Goal: Communication & Community: Participate in discussion

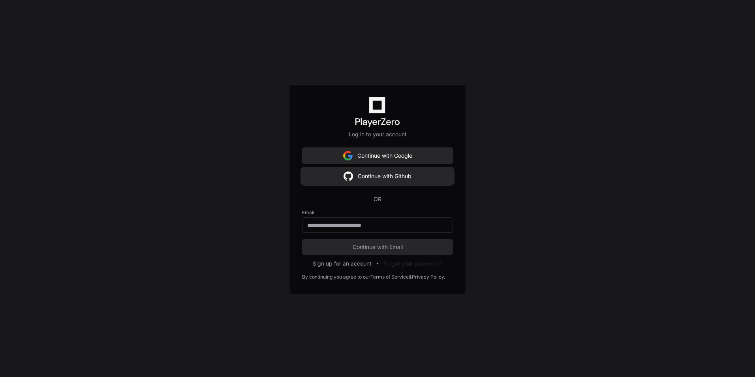
click at [383, 173] on button "Continue with Github" at bounding box center [377, 176] width 151 height 16
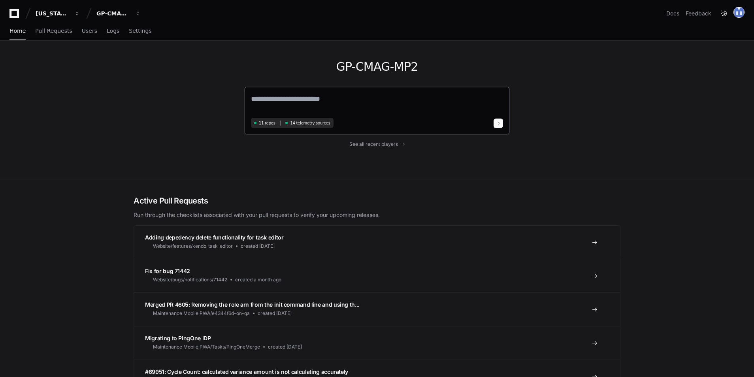
click at [328, 105] on textarea at bounding box center [377, 104] width 252 height 22
click at [386, 145] on span "See all recent players" at bounding box center [373, 143] width 49 height 6
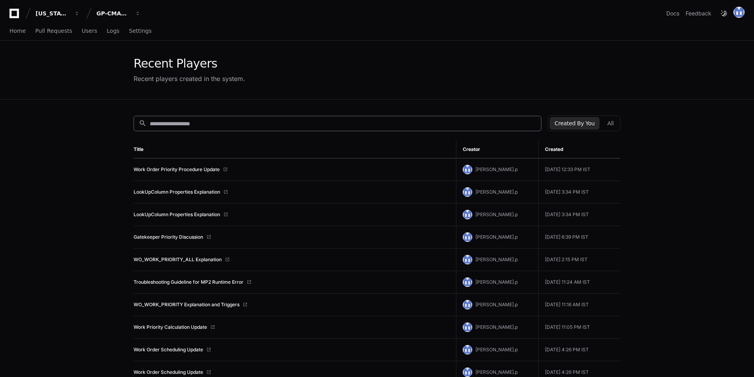
click at [239, 121] on input at bounding box center [343, 124] width 386 height 8
click at [223, 120] on input at bounding box center [343, 124] width 386 height 8
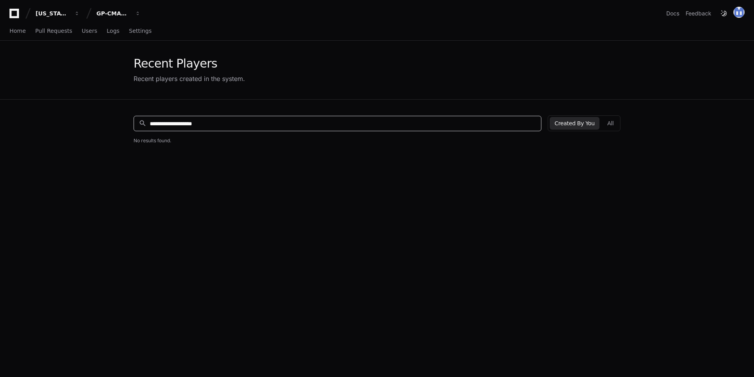
type input "**********"
drag, startPoint x: 227, startPoint y: 121, endPoint x: 145, endPoint y: 124, distance: 81.4
click at [145, 124] on div "**********" at bounding box center [335, 123] width 402 height 8
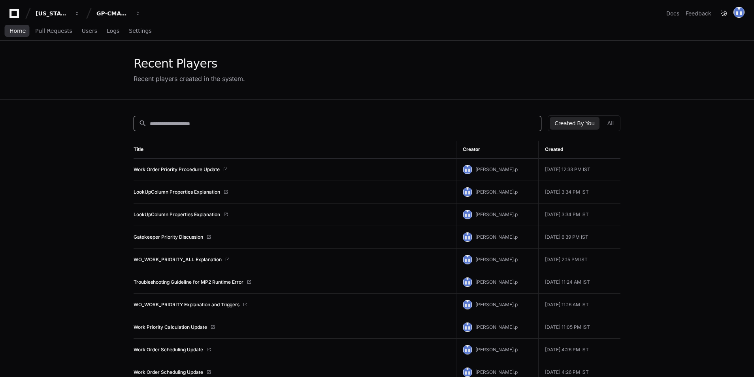
click at [18, 33] on span "Home" at bounding box center [17, 30] width 16 height 5
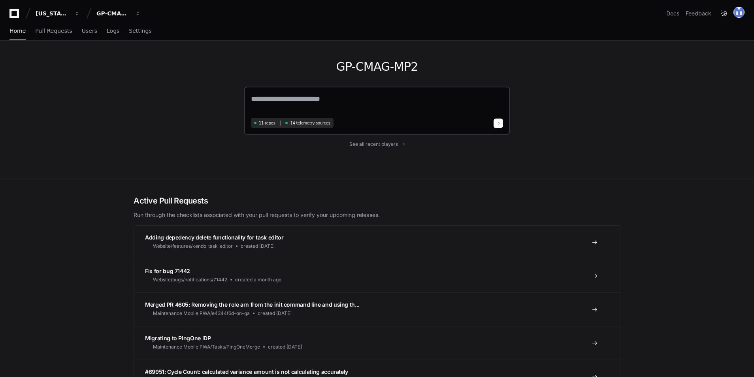
click at [305, 94] on textarea at bounding box center [377, 104] width 252 height 22
paste textarea "**********"
type textarea "**********"
click at [491, 124] on div "11 repos 14 telemetry sources" at bounding box center [377, 122] width 252 height 10
click at [493, 122] on div "11 repos 14 telemetry sources" at bounding box center [377, 122] width 252 height 10
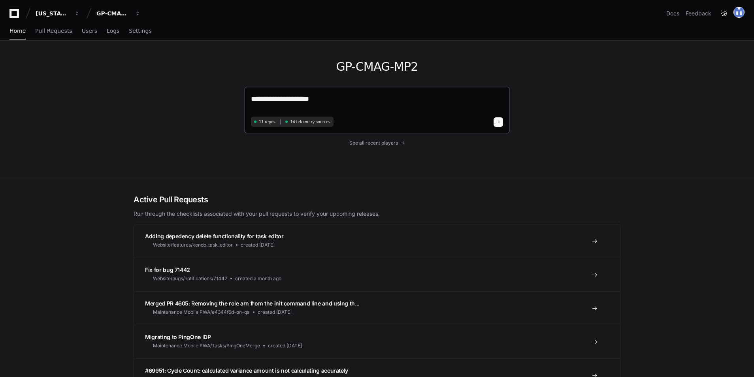
click at [497, 120] on span at bounding box center [498, 122] width 4 height 4
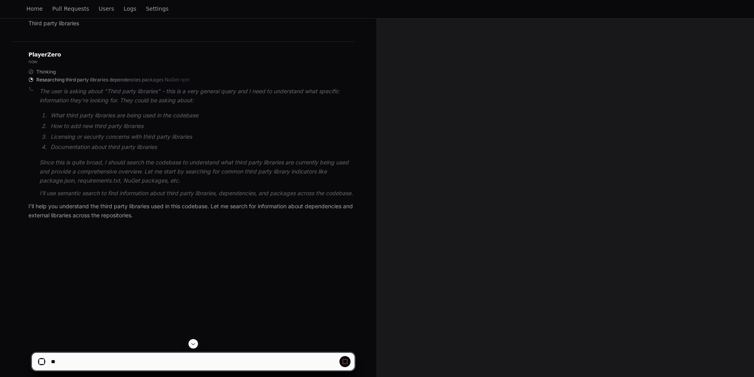
scroll to position [119, 0]
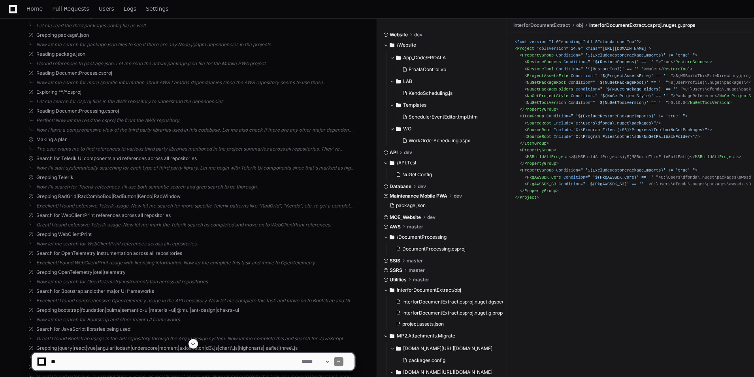
click at [195, 343] on span at bounding box center [193, 344] width 6 height 6
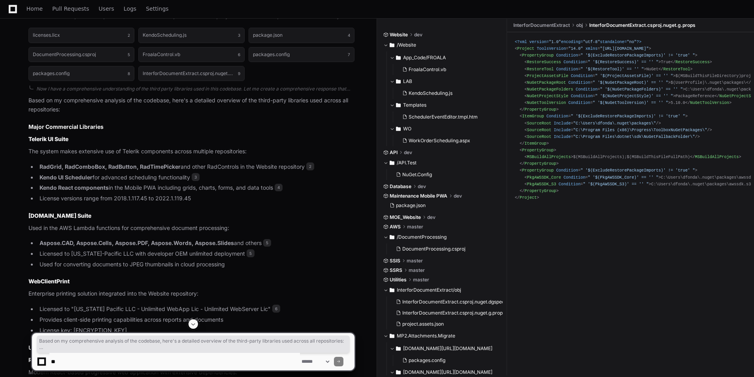
scroll to position [842, 0]
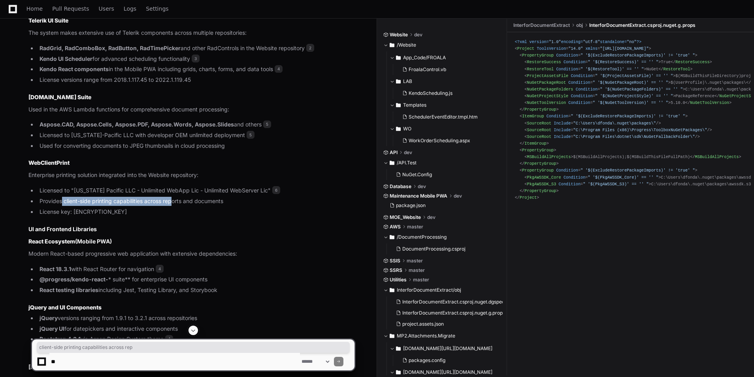
drag, startPoint x: 62, startPoint y: 202, endPoint x: 174, endPoint y: 202, distance: 112.2
click at [174, 202] on li "Provides client-side printing capabilities across reports and documents" at bounding box center [195, 201] width 317 height 9
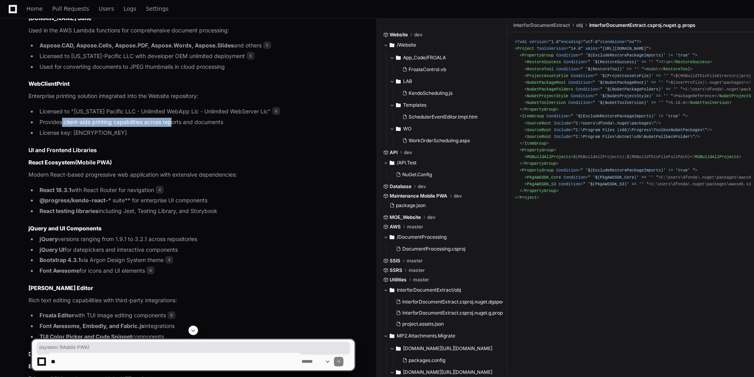
drag, startPoint x: 59, startPoint y: 161, endPoint x: 127, endPoint y: 162, distance: 68.0
click at [127, 162] on h3 "React Ecosystem (Mobile PWA)" at bounding box center [191, 162] width 326 height 8
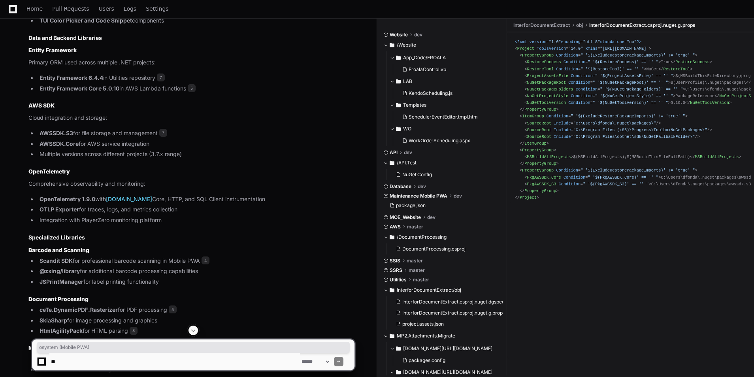
scroll to position [1355, 0]
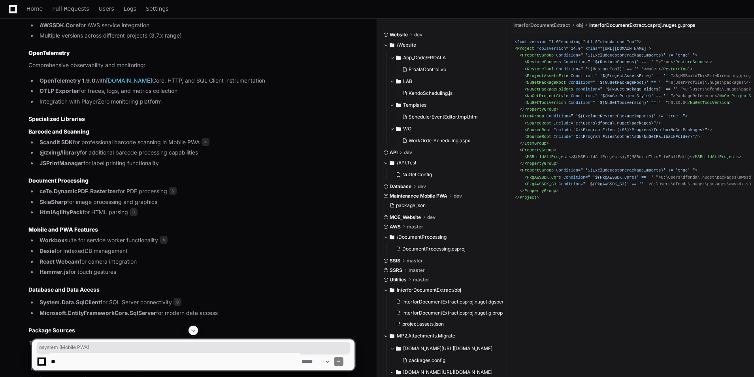
click at [77, 370] on textarea at bounding box center [174, 361] width 250 height 17
click at [83, 367] on textarea at bounding box center [174, 361] width 250 height 17
paste textarea "**********"
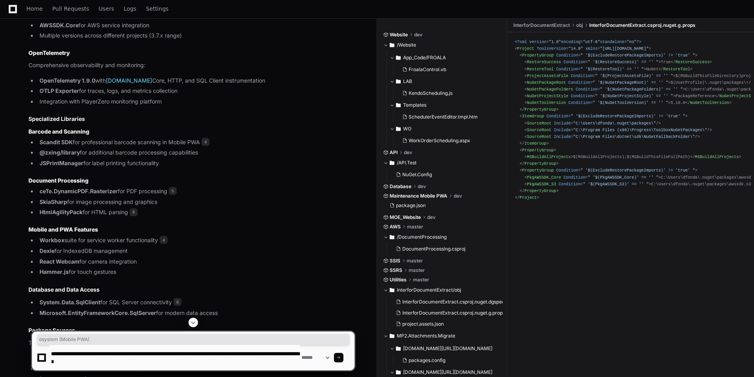
drag, startPoint x: 121, startPoint y: 354, endPoint x: 156, endPoint y: 354, distance: 34.4
click at [156, 354] on textarea at bounding box center [174, 357] width 250 height 25
type textarea "**********"
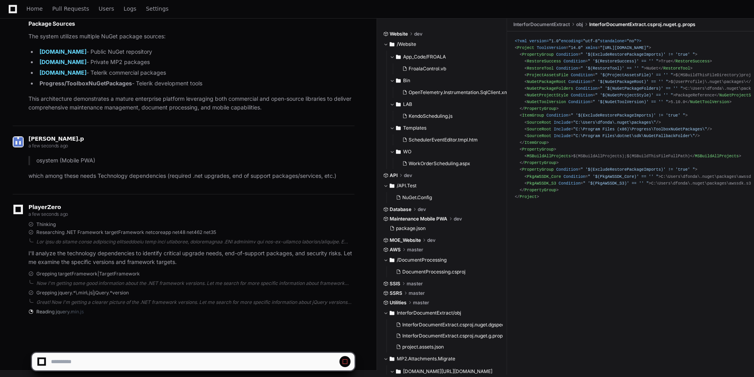
scroll to position [1673, 0]
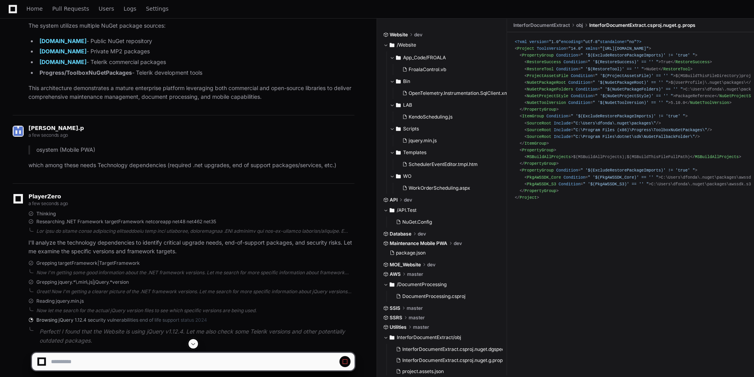
click at [191, 343] on span at bounding box center [193, 344] width 6 height 6
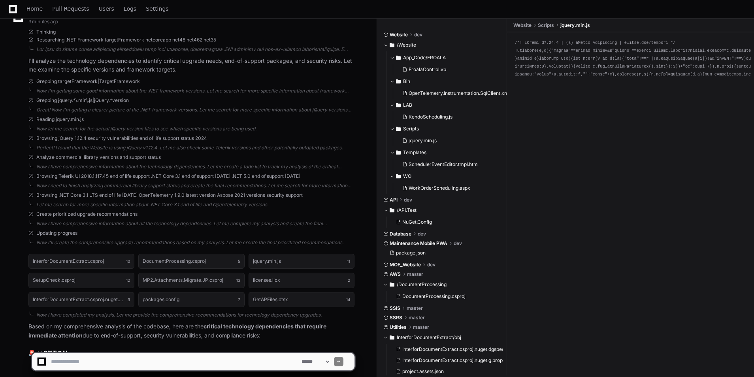
scroll to position [1893, 0]
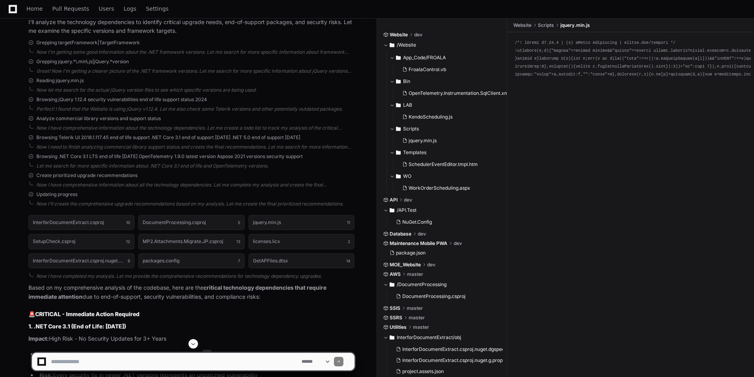
click at [592, 249] on div at bounding box center [630, 195] width 247 height 326
click at [640, 277] on div at bounding box center [630, 195] width 247 height 326
click at [190, 343] on button at bounding box center [192, 343] width 9 height 9
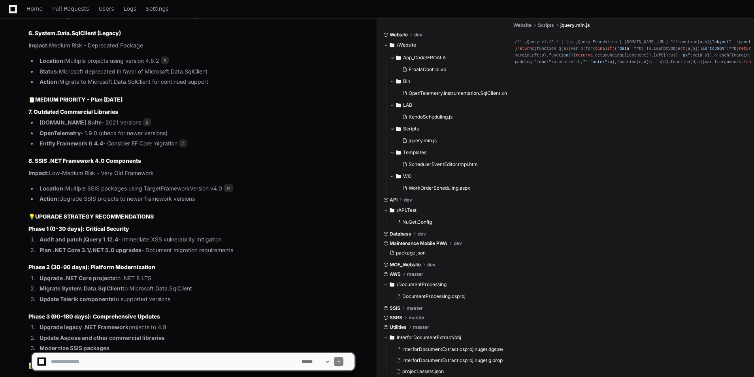
scroll to position [2739, 0]
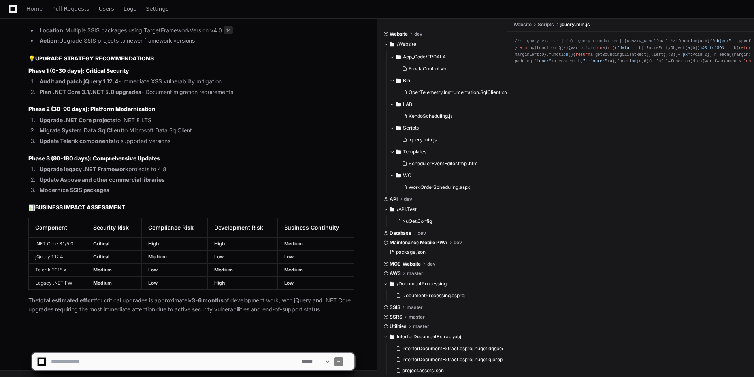
click at [98, 360] on textarea at bounding box center [174, 361] width 250 height 17
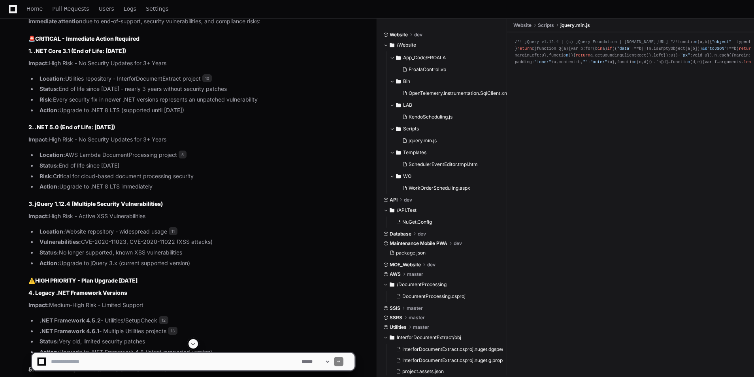
scroll to position [2107, 0]
